Goal: Transaction & Acquisition: Purchase product/service

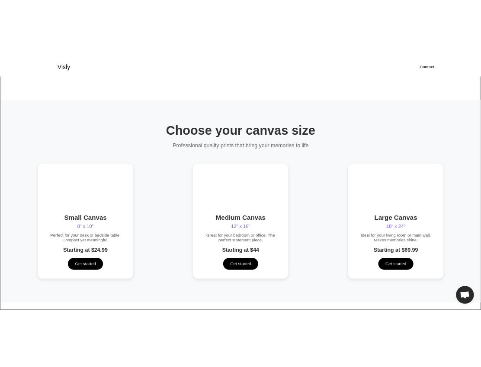
scroll to position [658, 0]
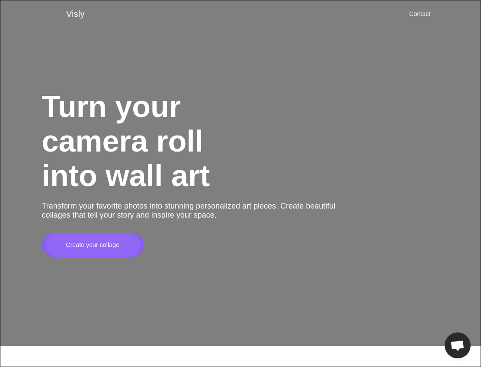
click at [70, 255] on div "Create your collage" at bounding box center [92, 245] width 95 height 24
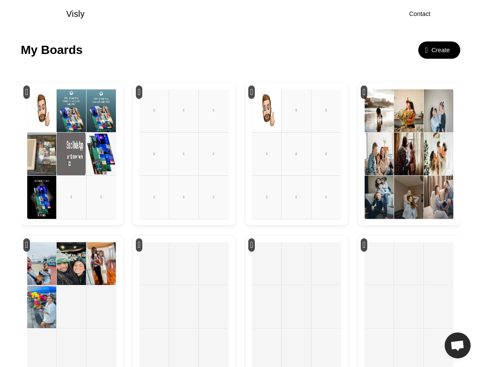
click at [140, 89] on div "󰆴" at bounding box center [138, 92] width 3 height 10
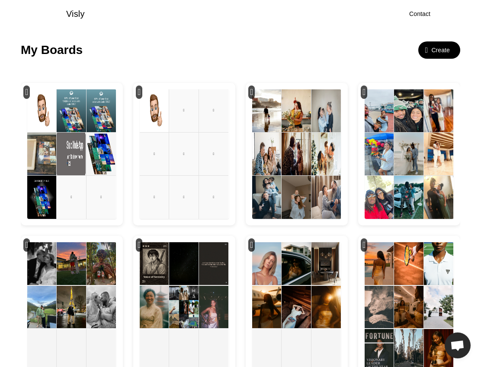
click at [87, 115] on img at bounding box center [100, 110] width 29 height 43
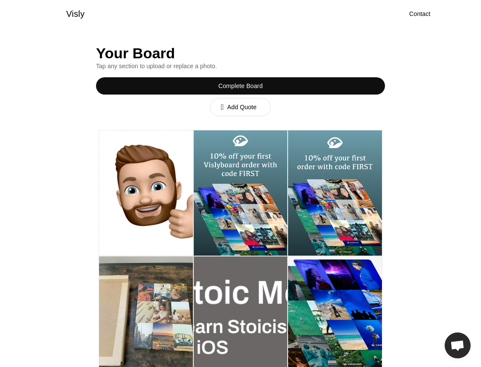
click at [200, 88] on div "Complete Board" at bounding box center [240, 85] width 289 height 17
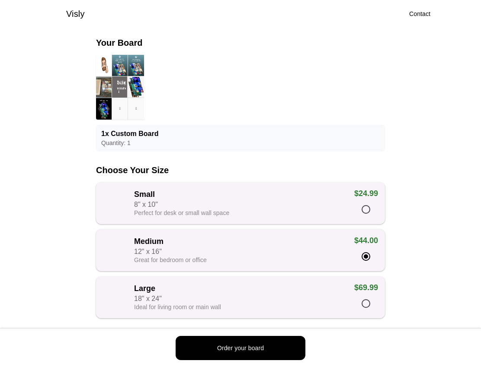
scroll to position [33, 0]
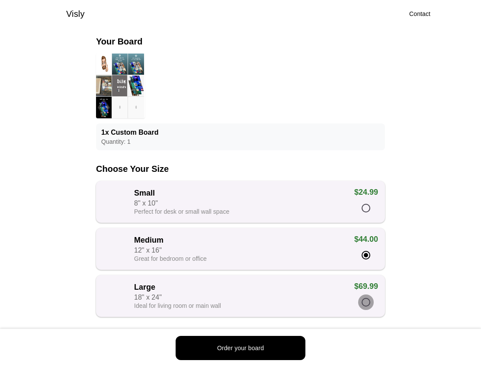
click at [367, 307] on div at bounding box center [365, 302] width 9 height 9
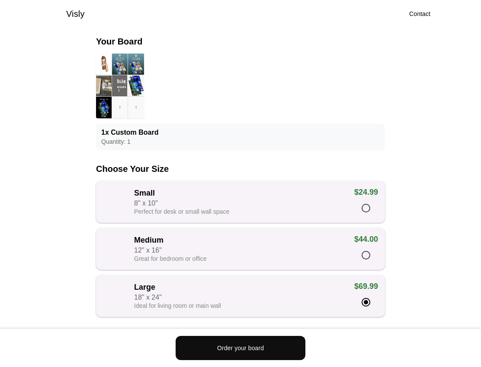
click at [289, 345] on div "Order your board" at bounding box center [240, 348] width 130 height 24
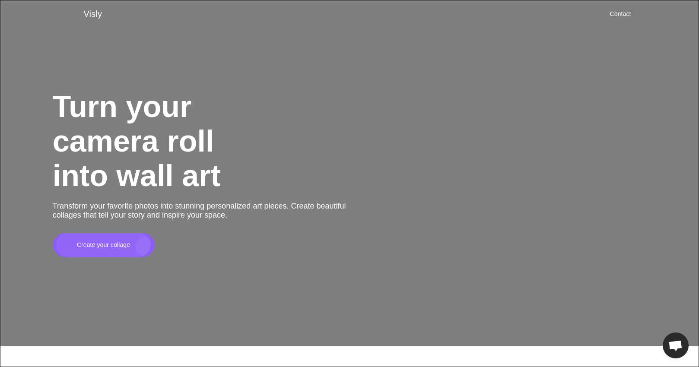
click at [145, 248] on div "Create your collage" at bounding box center [103, 245] width 95 height 24
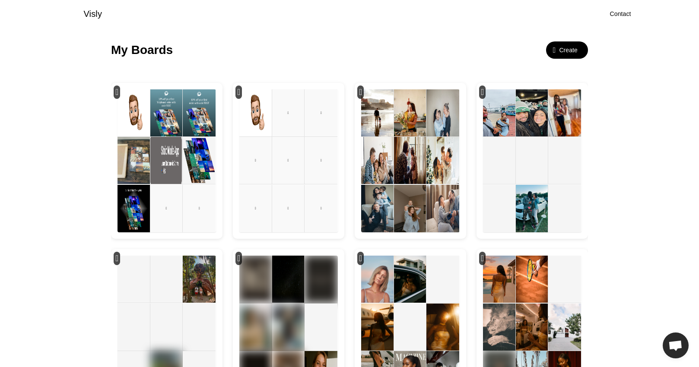
click at [240, 90] on div "󰆴" at bounding box center [238, 92] width 3 height 10
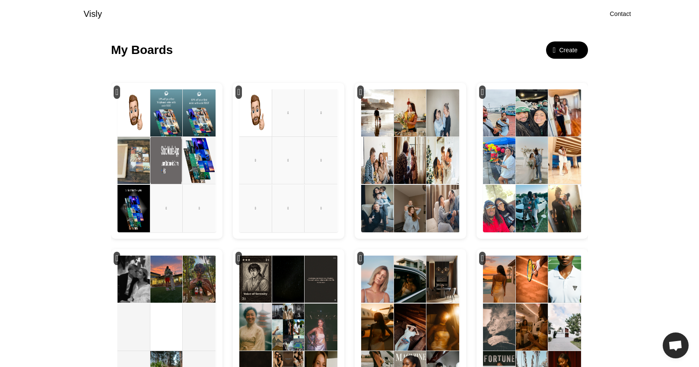
click at [239, 96] on div "󰆴" at bounding box center [239, 92] width 6 height 13
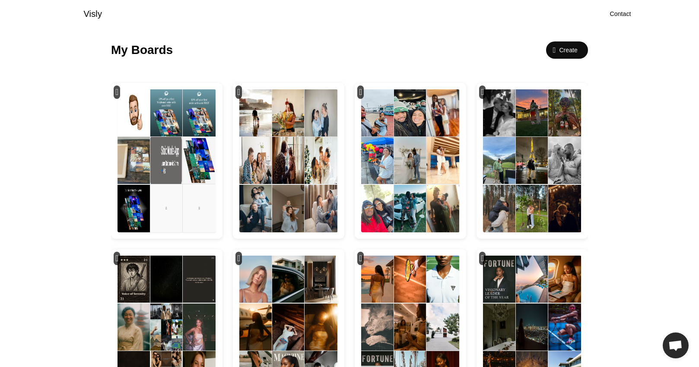
click at [559, 47] on div "Create" at bounding box center [568, 50] width 19 height 9
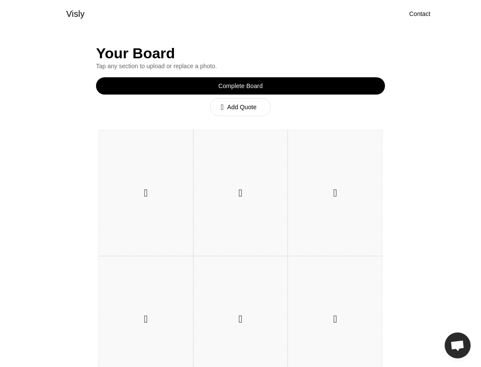
click at [151, 180] on div "󰐕" at bounding box center [146, 193] width 94 height 125
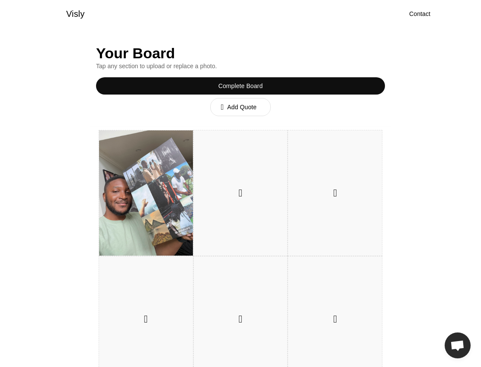
click at [254, 89] on div "Complete Board" at bounding box center [240, 86] width 45 height 9
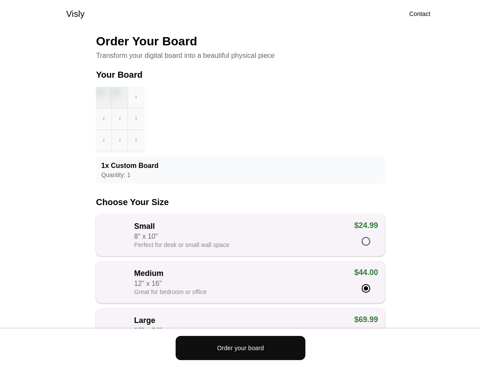
click at [272, 342] on div "Order your board" at bounding box center [240, 348] width 130 height 24
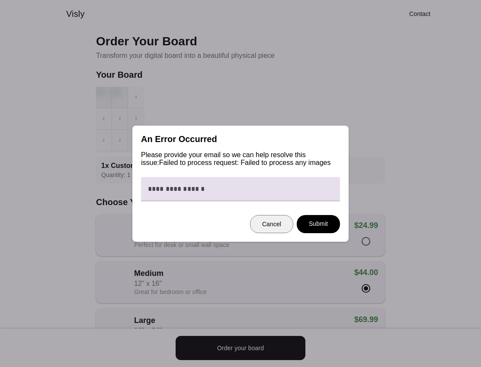
click at [281, 226] on div "Cancel" at bounding box center [271, 224] width 42 height 17
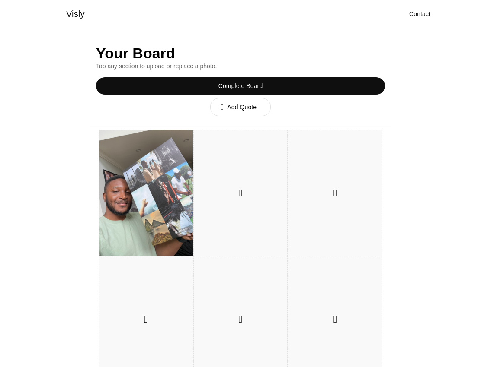
click at [233, 89] on div "Complete Board" at bounding box center [240, 86] width 45 height 9
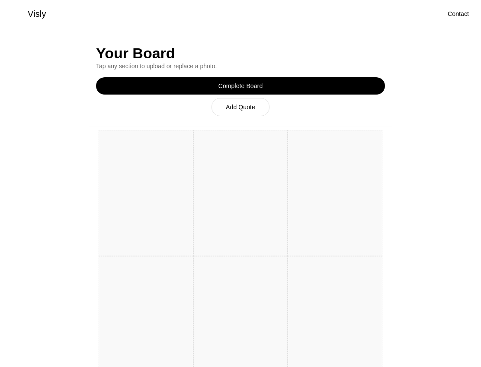
click at [80, 12] on div "Visly" at bounding box center [221, 13] width 442 height 17
click at [46, 13] on div "Visly" at bounding box center [221, 13] width 442 height 17
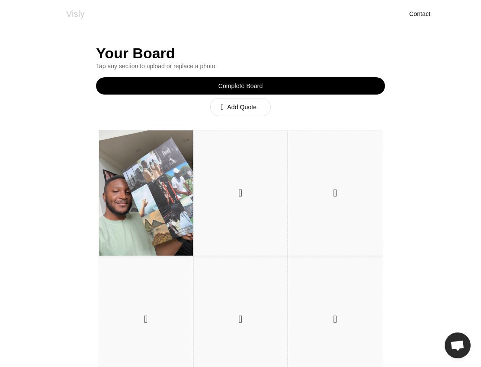
click at [70, 16] on div "Visly" at bounding box center [75, 13] width 19 height 13
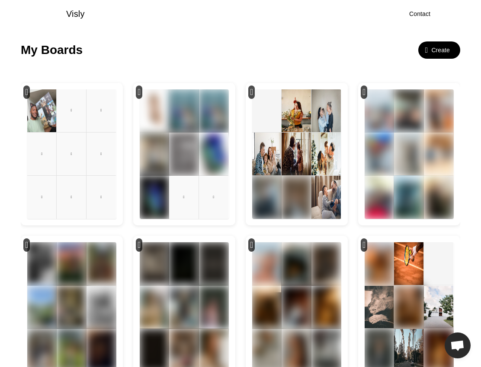
click at [30, 86] on div "󰆴" at bounding box center [26, 92] width 6 height 13
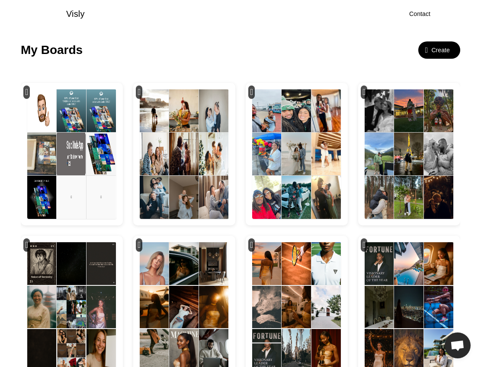
click at [436, 48] on div "Create" at bounding box center [440, 50] width 19 height 9
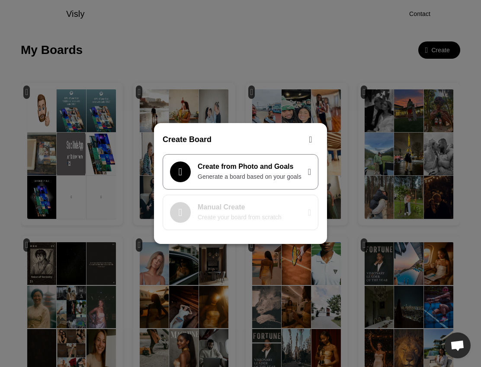
click at [217, 203] on div "󱅄 Manual Create Create your board from scratch 󰅂" at bounding box center [240, 212] width 156 height 35
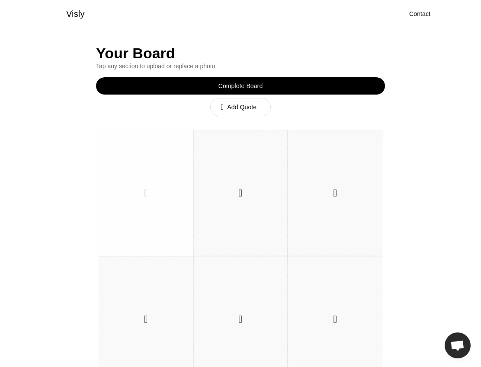
click at [161, 175] on div "󰐕" at bounding box center [146, 193] width 94 height 125
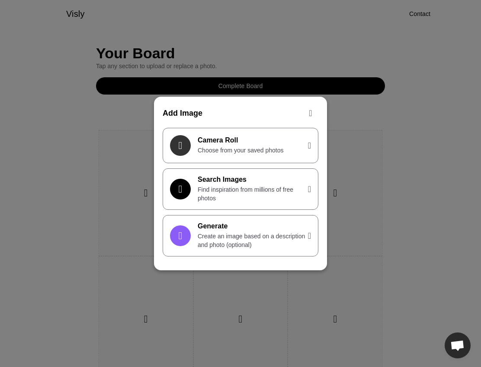
click at [217, 140] on div "Camera Roll" at bounding box center [252, 141] width 110 height 8
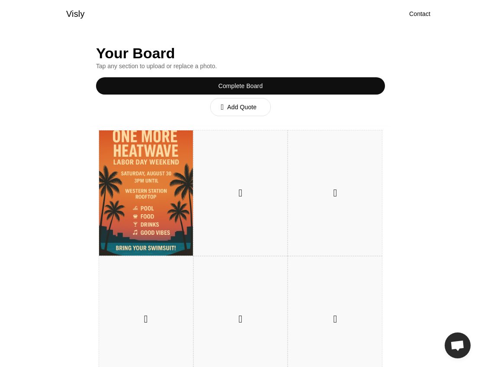
click at [313, 87] on div "Complete Board" at bounding box center [240, 85] width 289 height 17
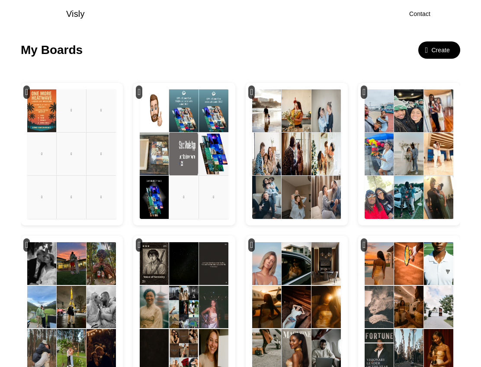
click at [28, 89] on div "󰆴" at bounding box center [26, 92] width 3 height 10
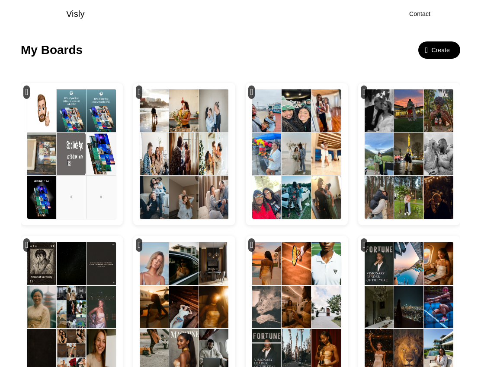
click at [425, 46] on div "󰐕" at bounding box center [426, 50] width 3 height 8
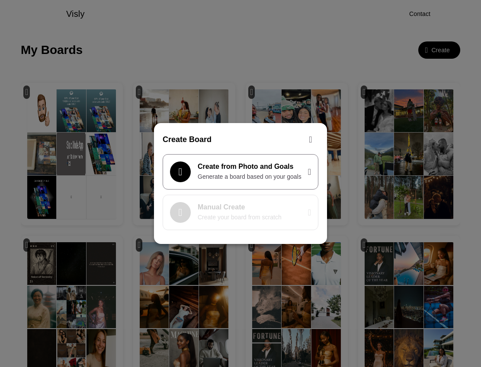
click at [226, 201] on div "󱅄 Manual Create Create your board from scratch 󰅂" at bounding box center [240, 212] width 156 height 35
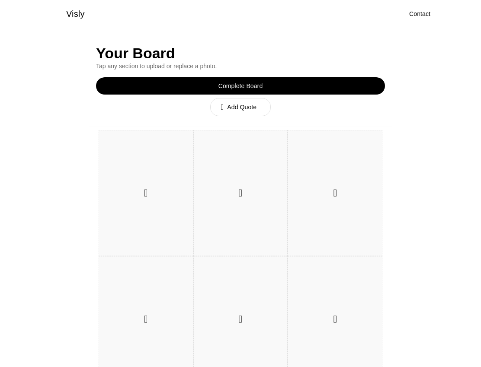
click at [146, 182] on div "󰐕" at bounding box center [146, 193] width 94 height 125
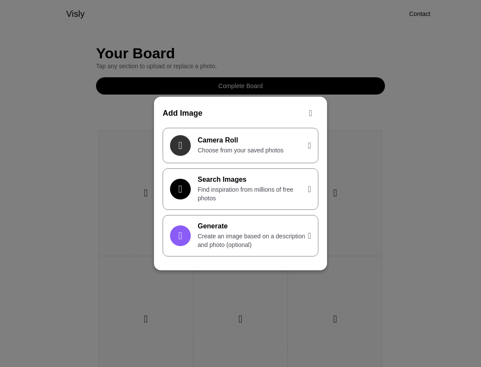
click at [212, 137] on div "Camera Roll" at bounding box center [252, 141] width 110 height 8
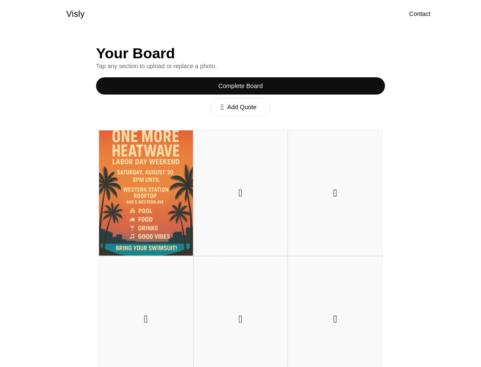
click at [282, 86] on div "Complete Board" at bounding box center [240, 85] width 289 height 17
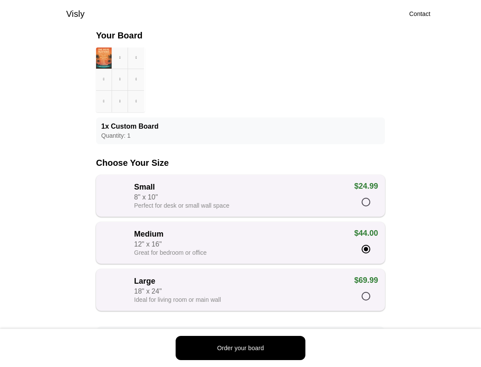
scroll to position [42, 0]
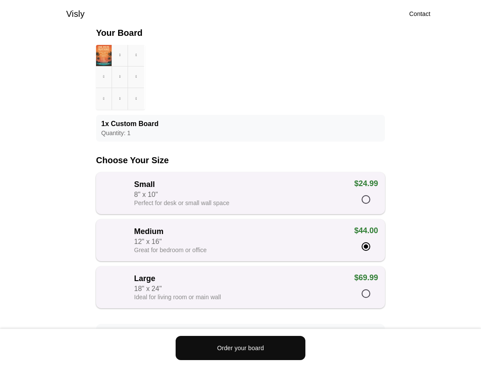
click at [252, 347] on div "Order your board" at bounding box center [240, 348] width 47 height 9
